Goal: Information Seeking & Learning: Learn about a topic

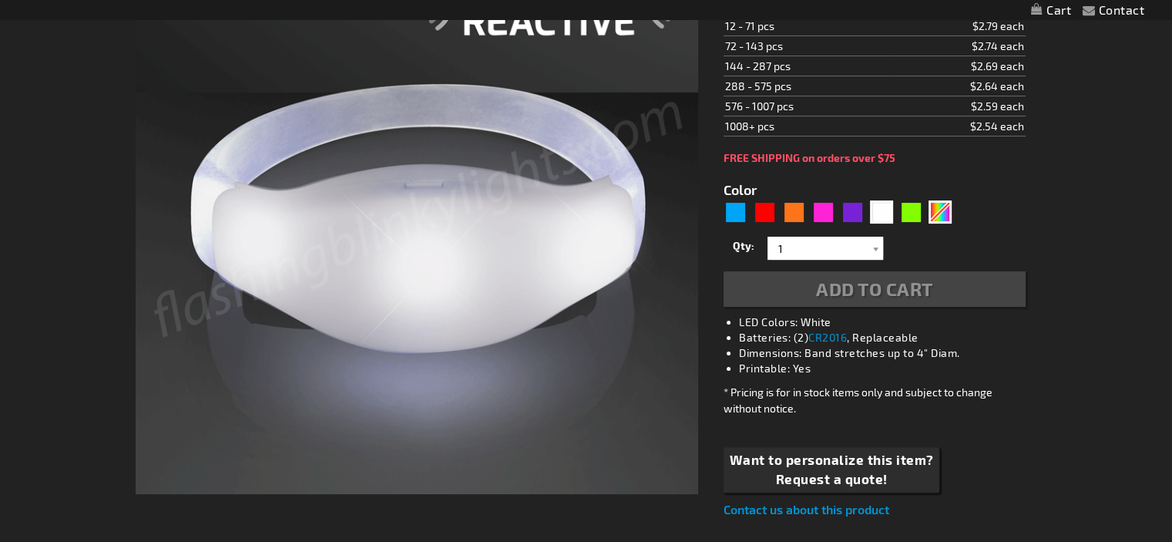
click at [940, 225] on form "Color 5646 1" at bounding box center [874, 235] width 301 height 143
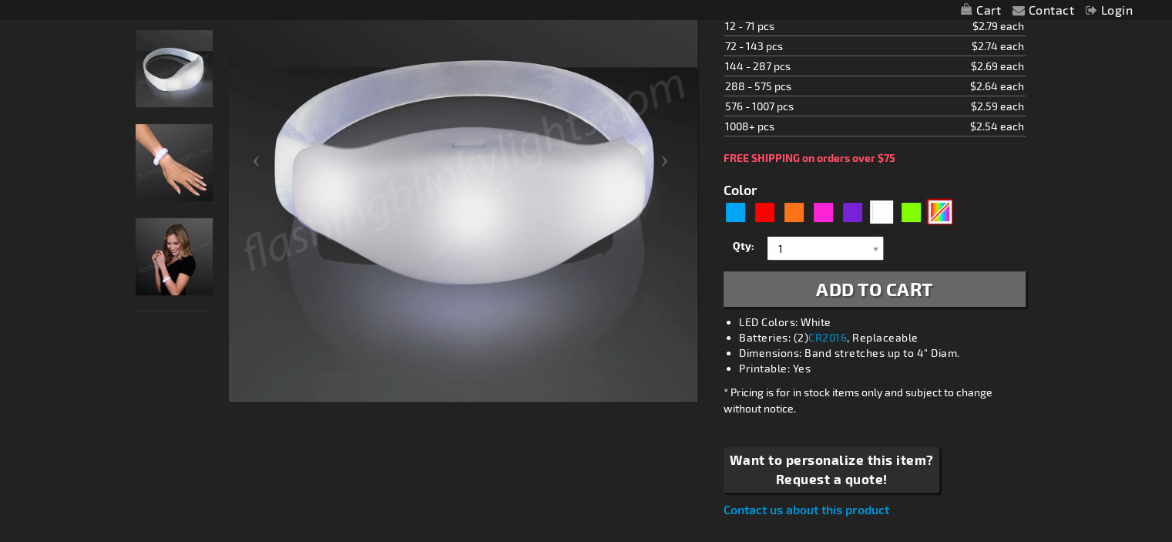
click at [944, 210] on div "Multicolor" at bounding box center [940, 211] width 23 height 23
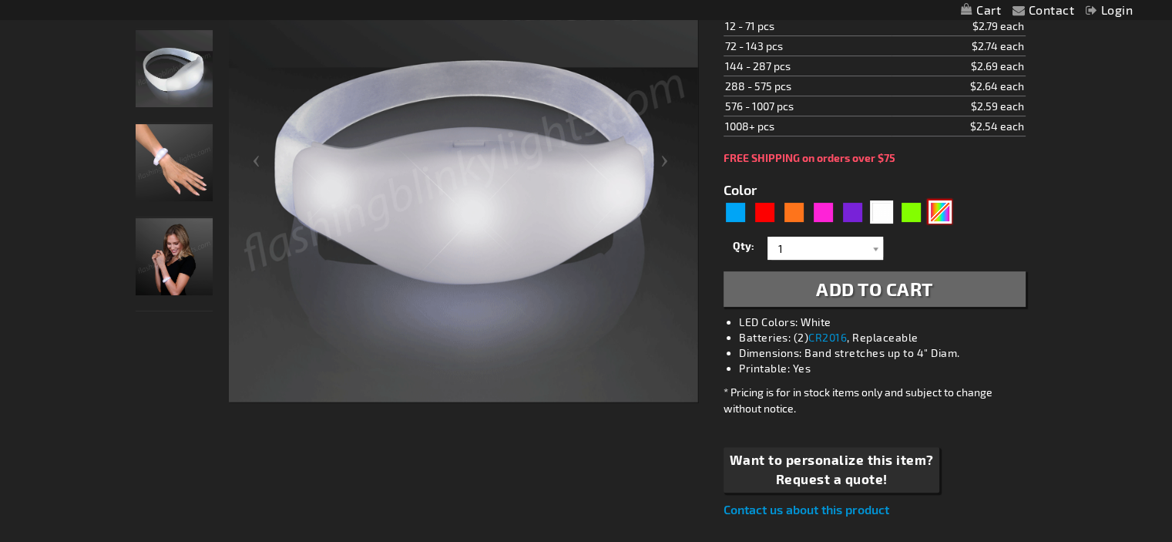
type input "5659"
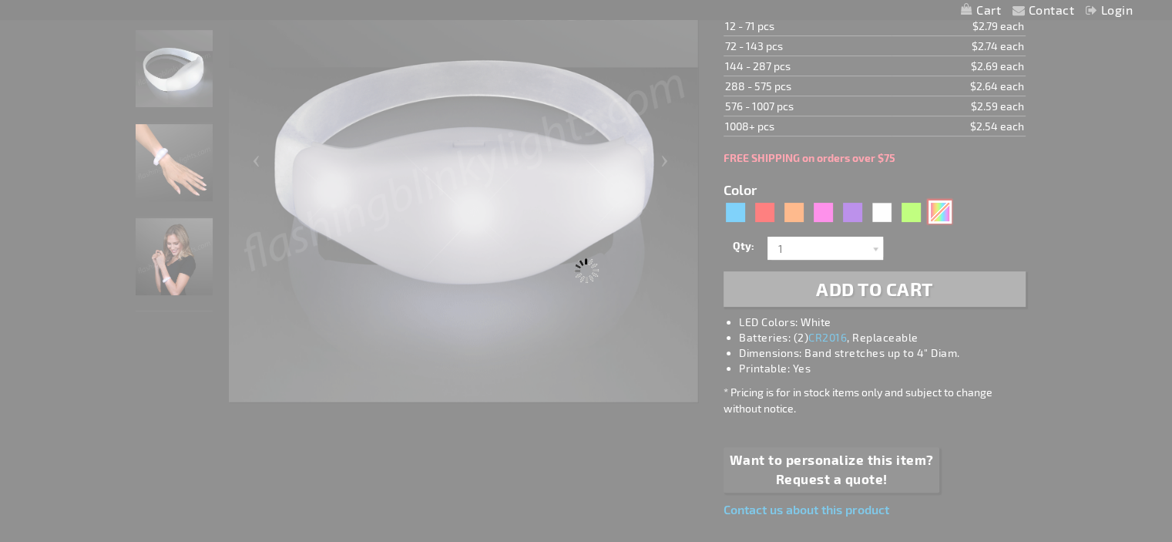
type input "11819-MLT"
type input "Customize - Sound Activated Light Up Multicolor Bracelets - ITEM NO: 11819-MLT"
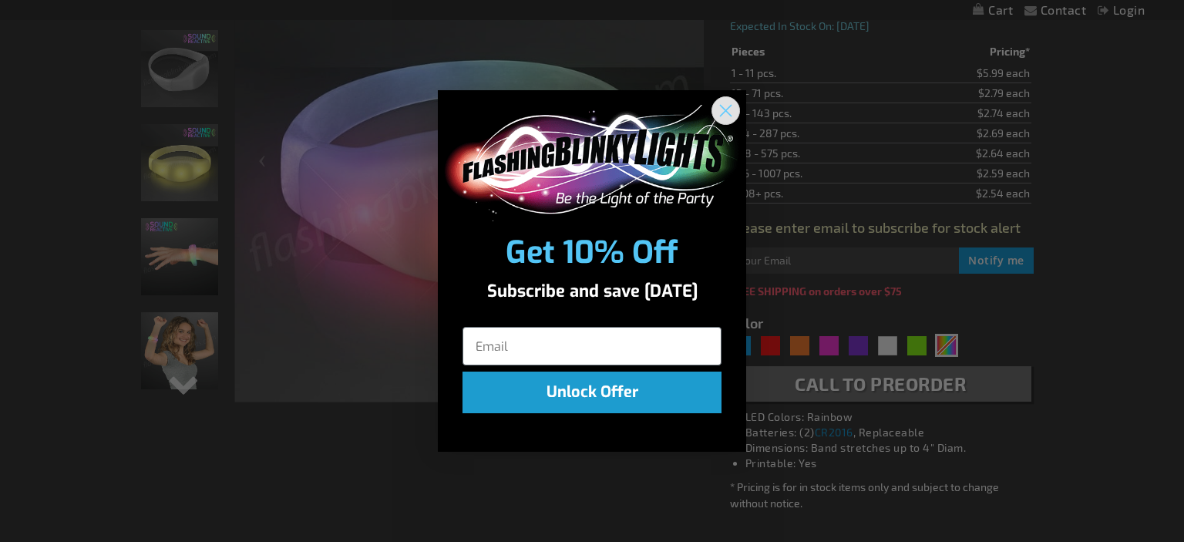
click at [727, 111] on icon "Close dialog" at bounding box center [726, 111] width 11 height 11
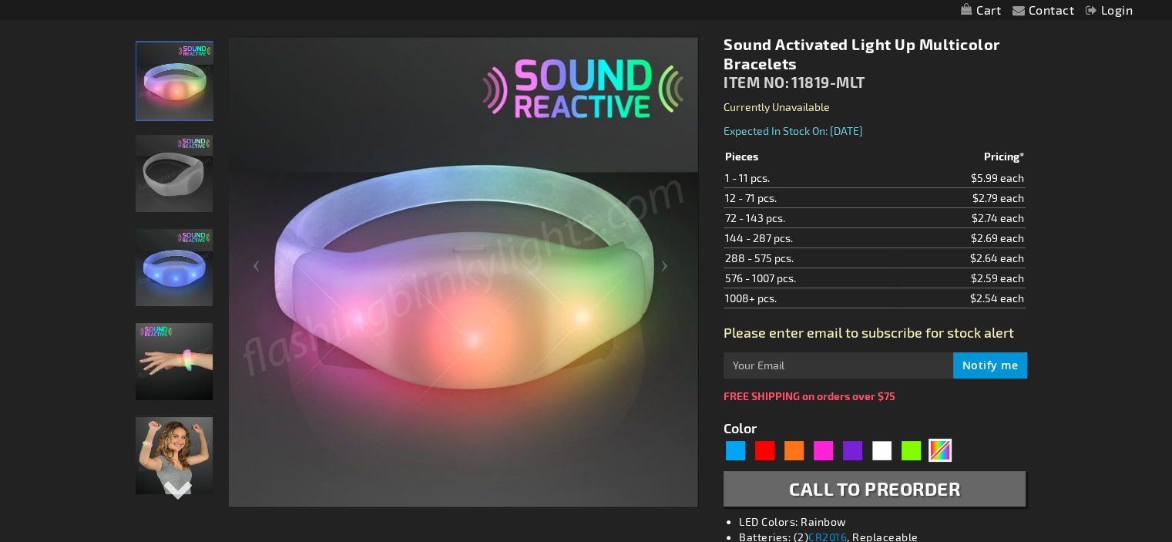
scroll to position [231, 0]
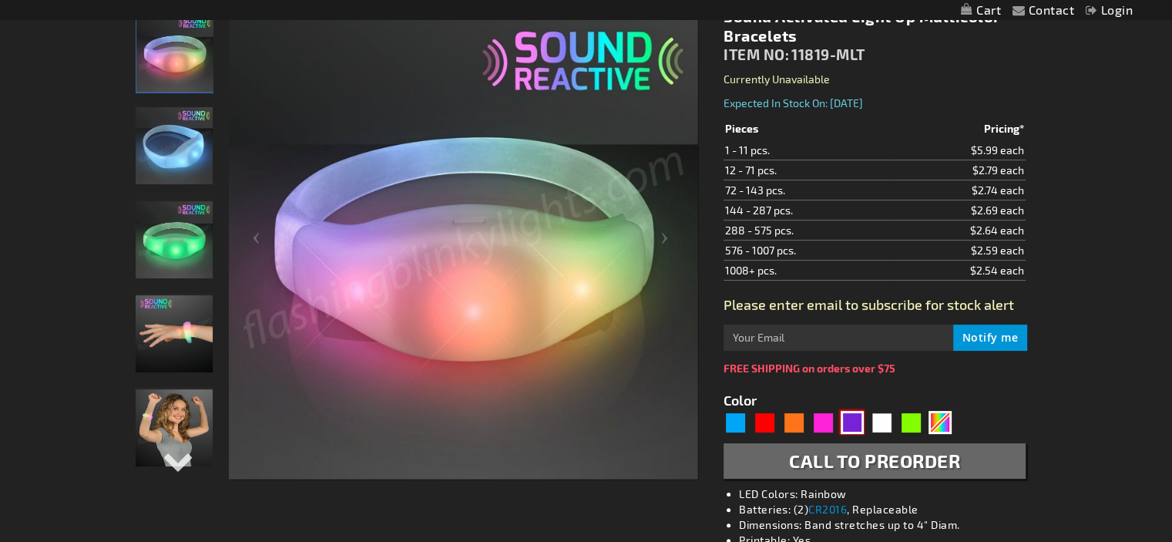
click at [851, 424] on div "Purple" at bounding box center [852, 422] width 23 height 23
type input "5640"
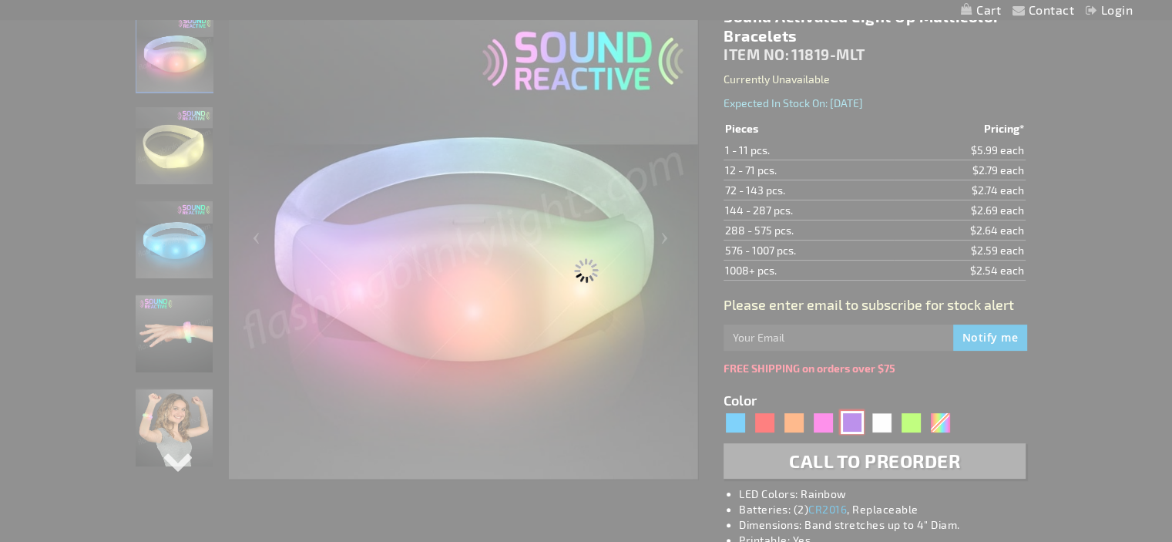
type input "11819-PR"
type input "Customize - Purple LED Sound Sensitive Light Bracelets - ITEM NO: 11819-PR"
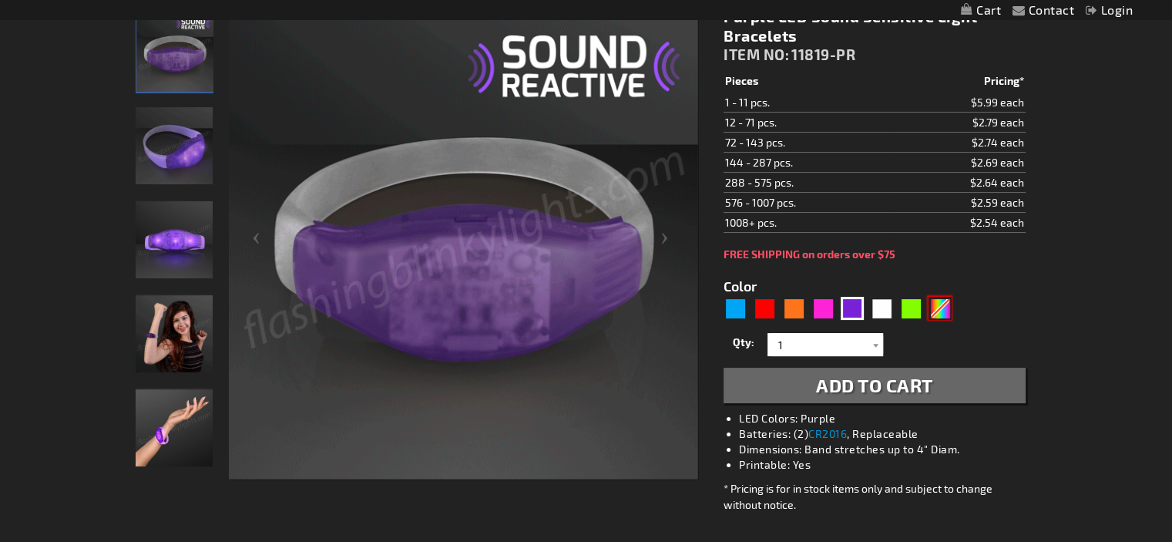
click at [943, 301] on div "Multicolor" at bounding box center [940, 308] width 23 height 23
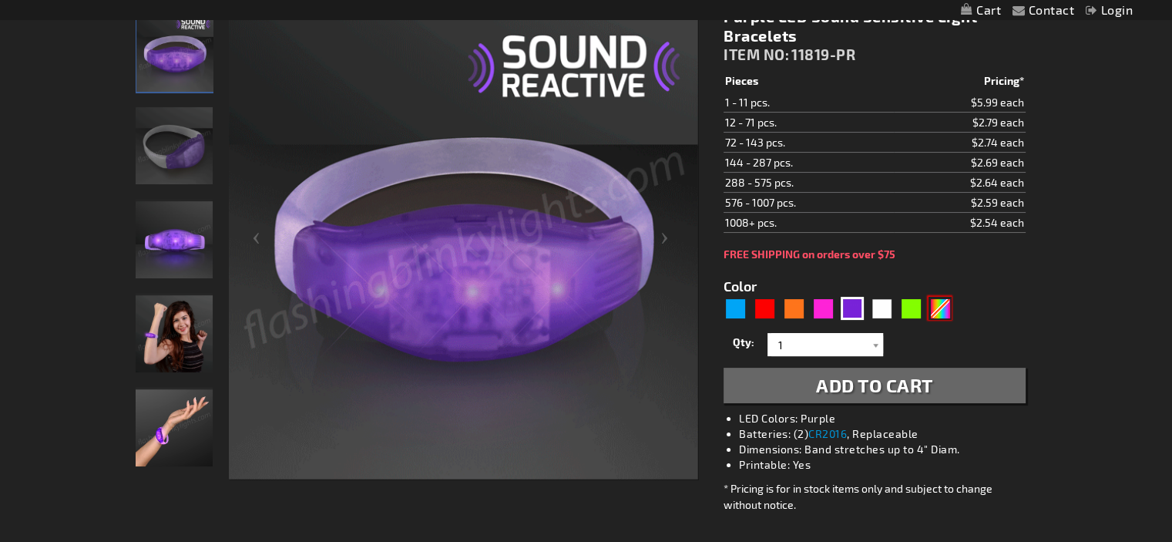
type input "5659"
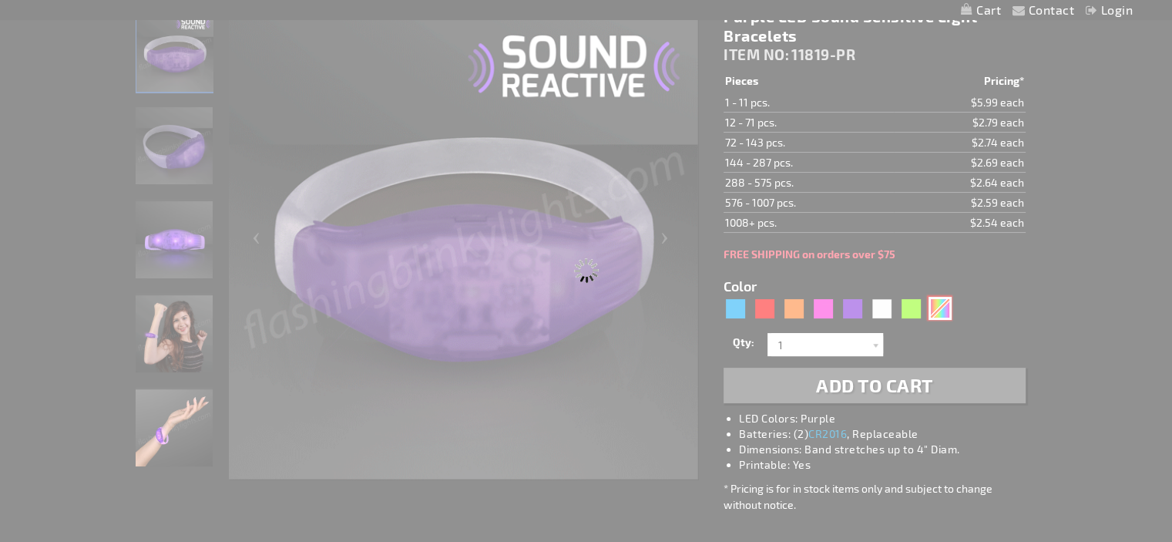
type input "11819-MLT"
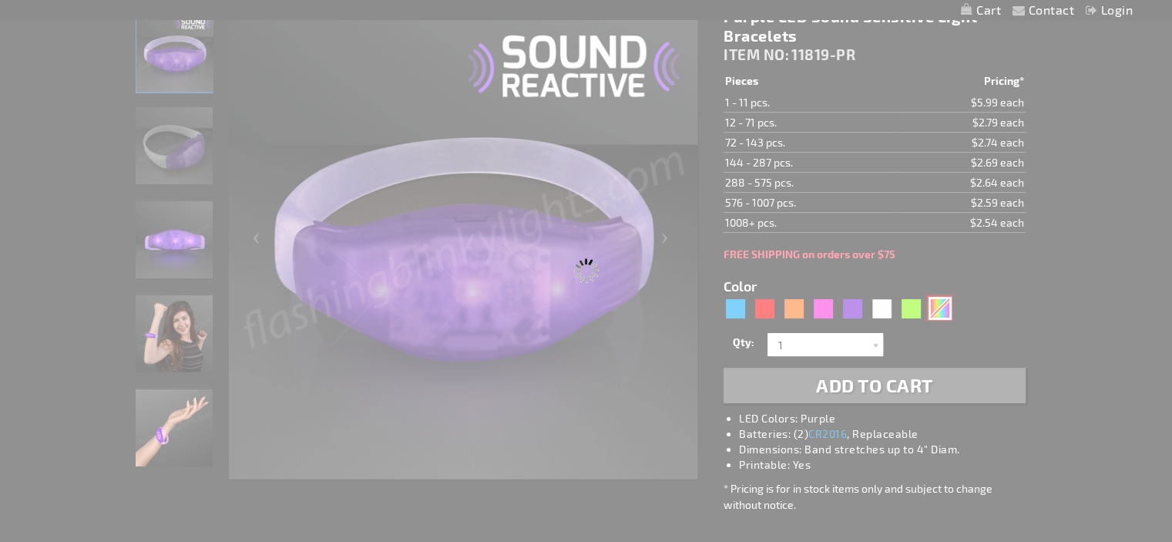
type input "Customize - Sound Activated Light Up Multicolor Bracelets - ITEM NO: 11819-MLT"
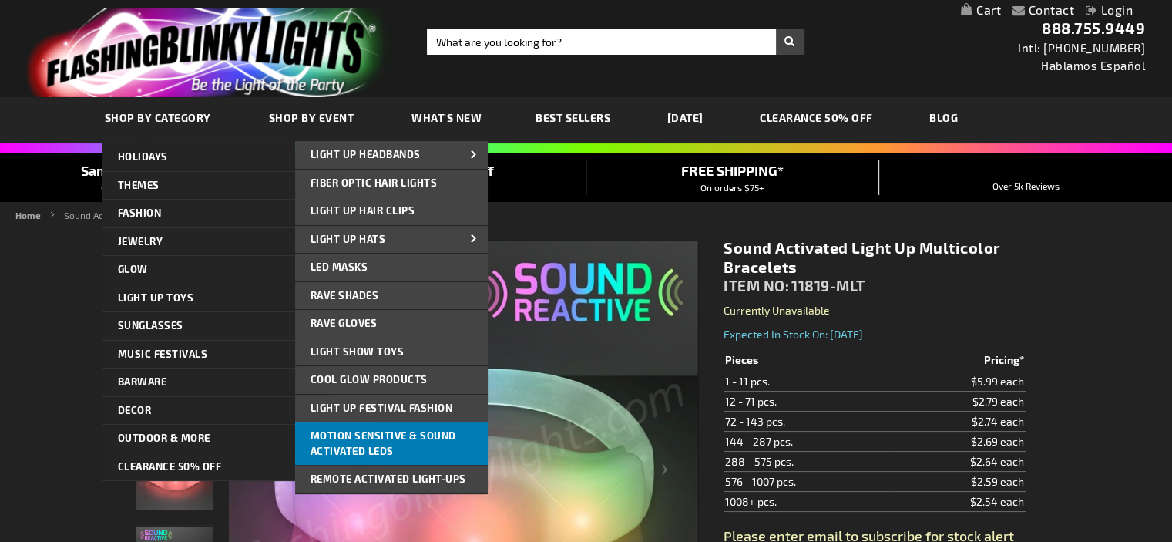
click at [365, 437] on span "Motion Sensitive & Sound Activated LEDs" at bounding box center [384, 443] width 146 height 28
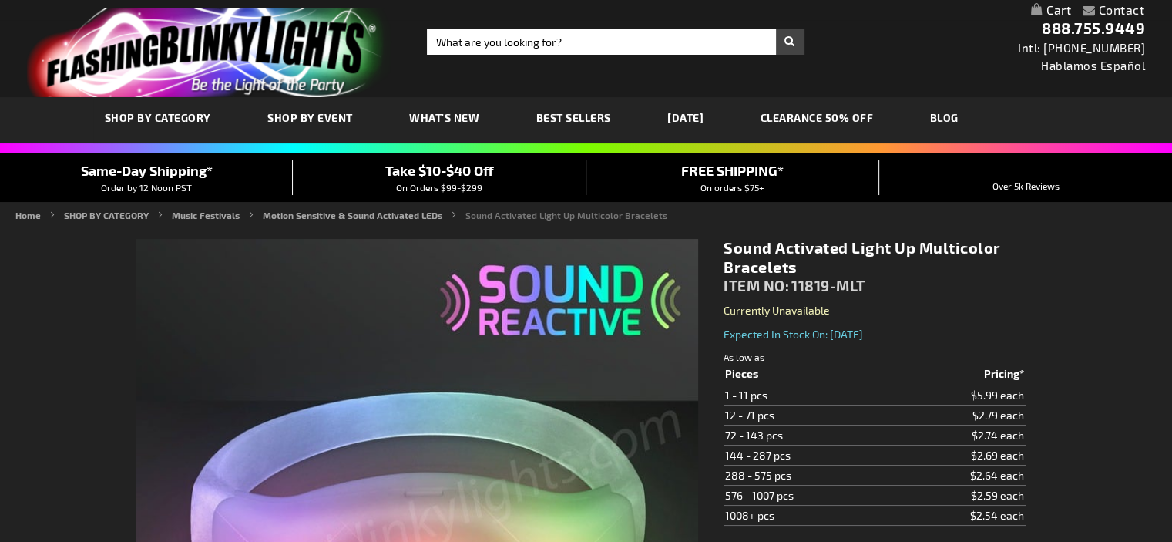
type input "5659"
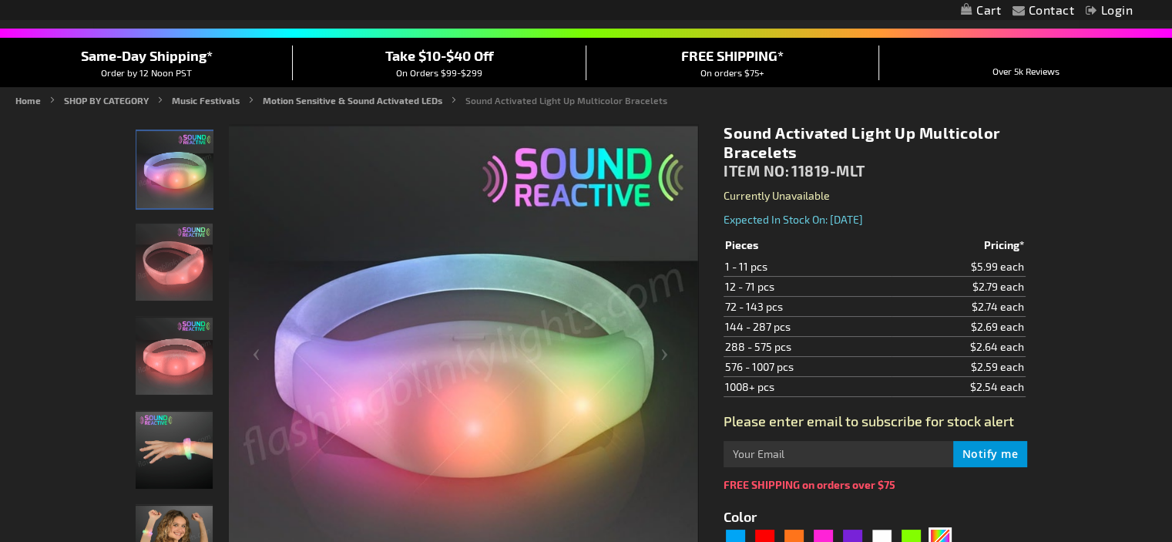
scroll to position [156, 0]
